Goal: Information Seeking & Learning: Learn about a topic

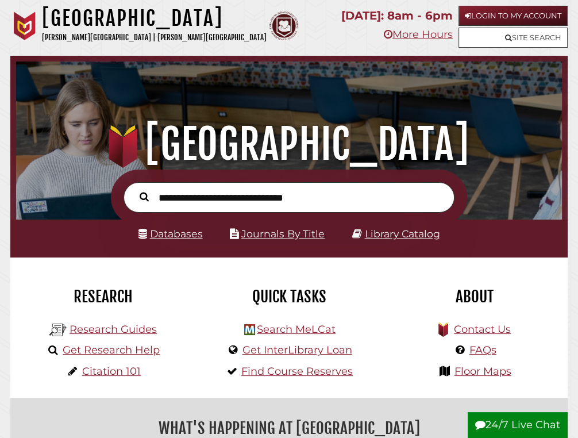
scroll to position [180, 539]
click at [228, 202] on input "text" at bounding box center [288, 197] width 331 height 30
type input "*"
type input "**********"
click at [134, 189] on button "Search" at bounding box center [144, 196] width 21 height 14
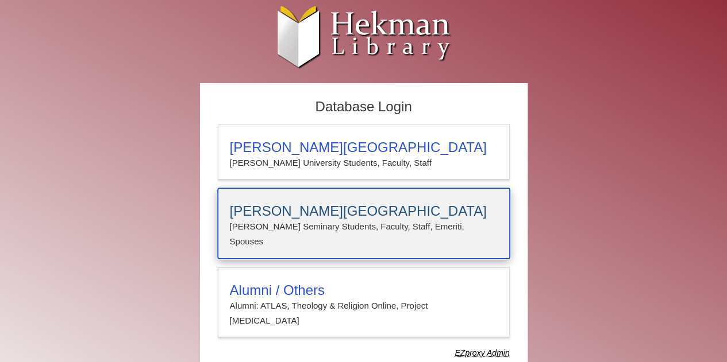
click at [360, 208] on h3 "[PERSON_NAME][GEOGRAPHIC_DATA]" at bounding box center [364, 211] width 268 height 16
